Goal: Task Accomplishment & Management: Use online tool/utility

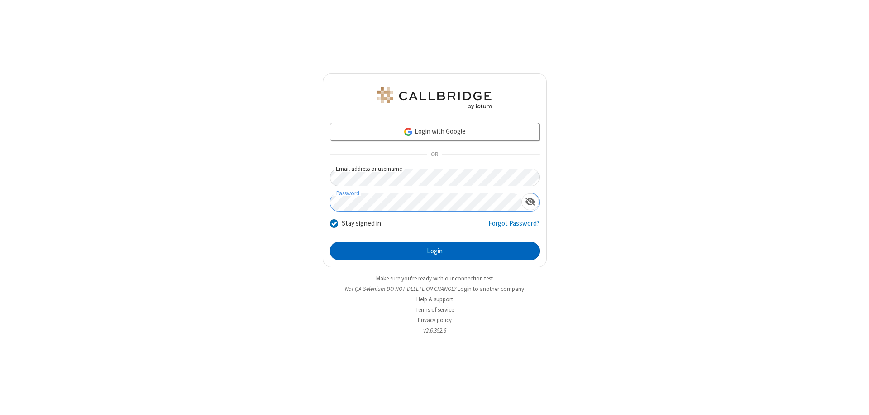
click at [435, 251] on button "Login" at bounding box center [435, 251] width 210 height 18
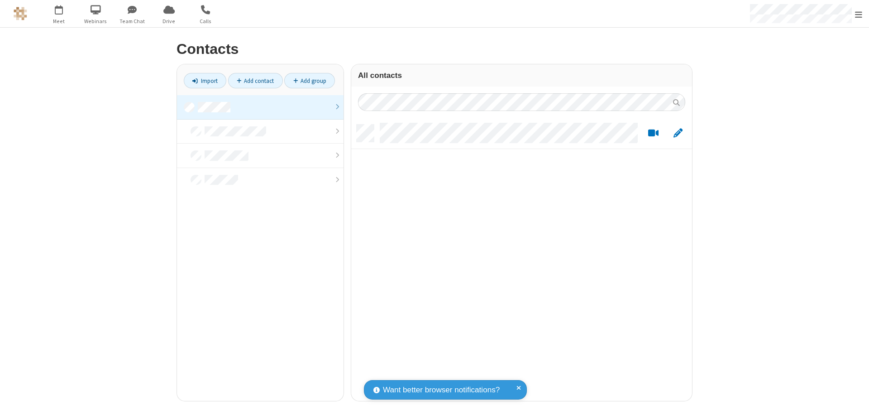
scroll to position [276, 334]
click at [260, 107] on link at bounding box center [260, 107] width 167 height 24
click at [205, 81] on link "Import" at bounding box center [205, 80] width 43 height 15
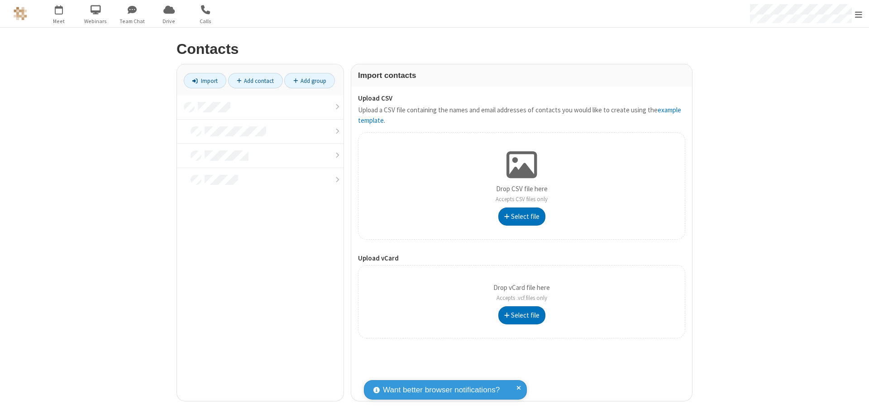
type input "C:\fakepath\address_book_contacts.csv"
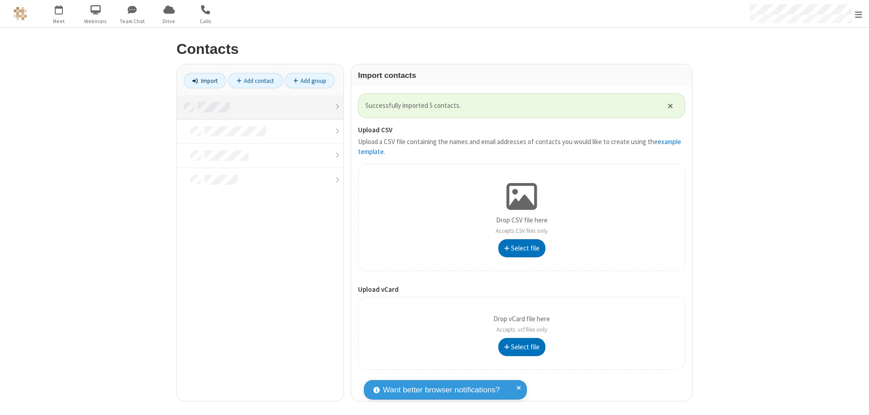
click at [260, 107] on link at bounding box center [260, 107] width 167 height 24
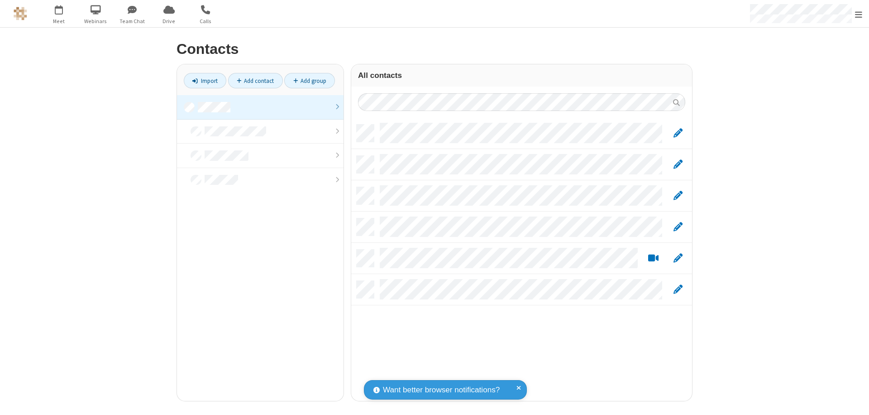
scroll to position [276, 334]
